Goal: Task Accomplishment & Management: Complete application form

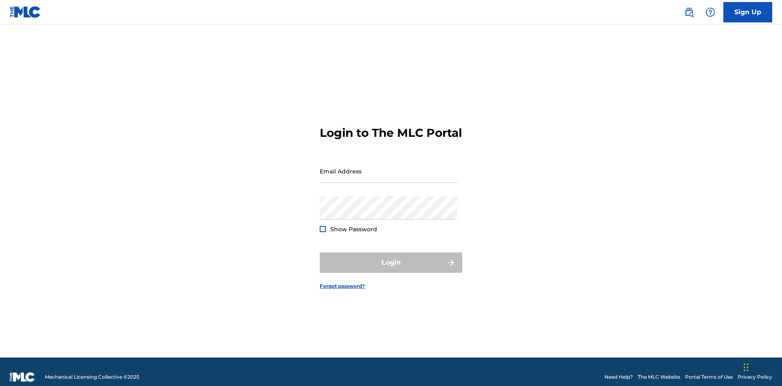
scroll to position [11, 0]
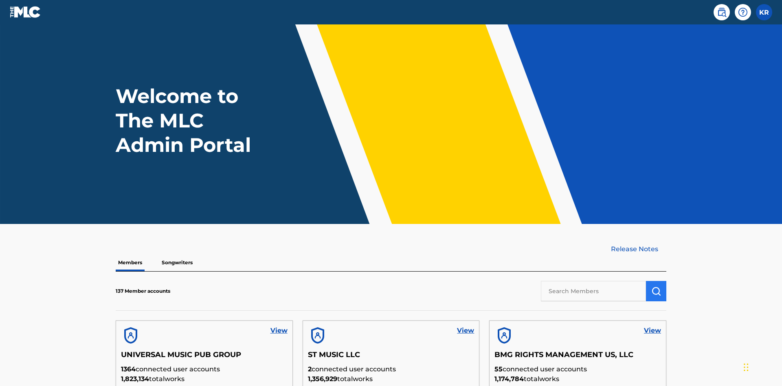
click at [594, 281] on input "text" at bounding box center [593, 291] width 105 height 20
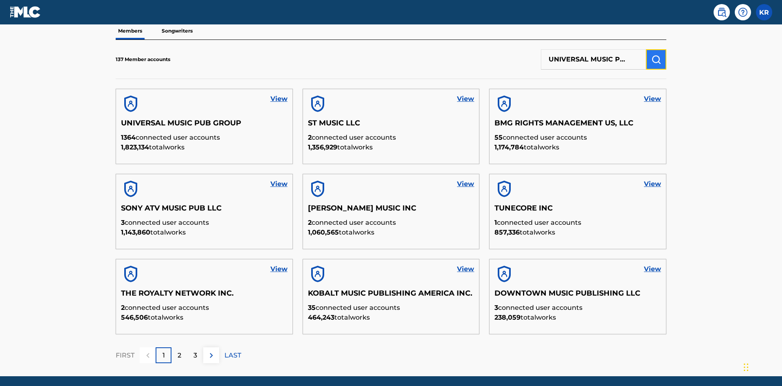
click at [656, 55] on img "submit" at bounding box center [656, 60] width 10 height 10
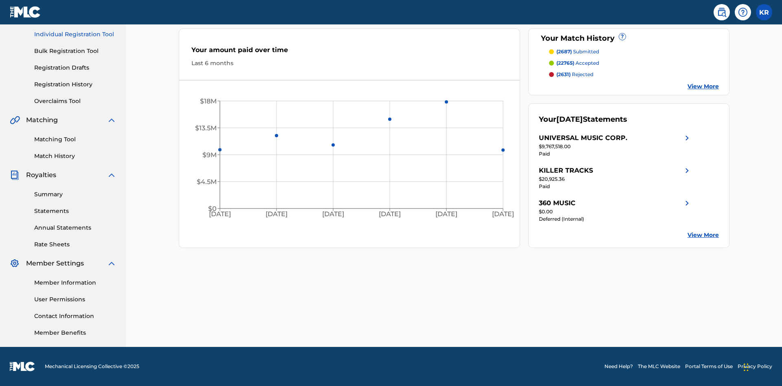
click at [75, 39] on link "Individual Registration Tool" at bounding box center [75, 34] width 82 height 9
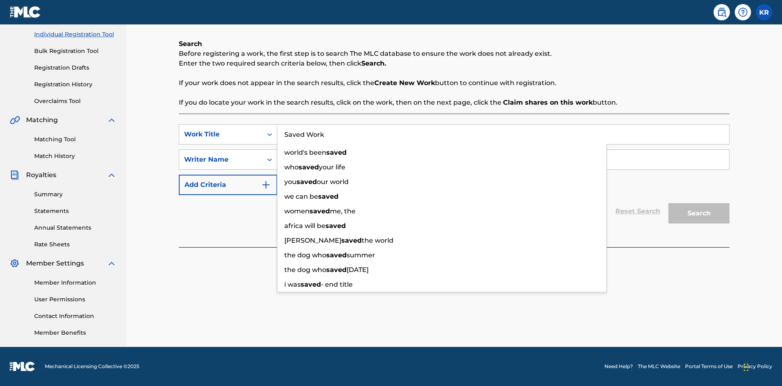
type input "Saved Work"
click at [503, 160] on input "Search Form" at bounding box center [503, 160] width 452 height 20
type input "Test Name"
